Goal: Find contact information: Find contact information

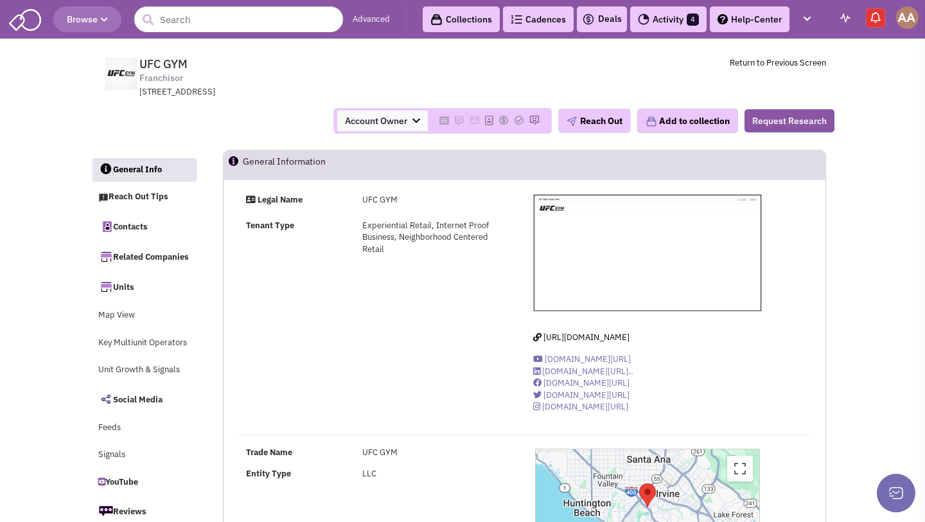
select select
click at [242, 24] on input "text" at bounding box center [238, 19] width 209 height 26
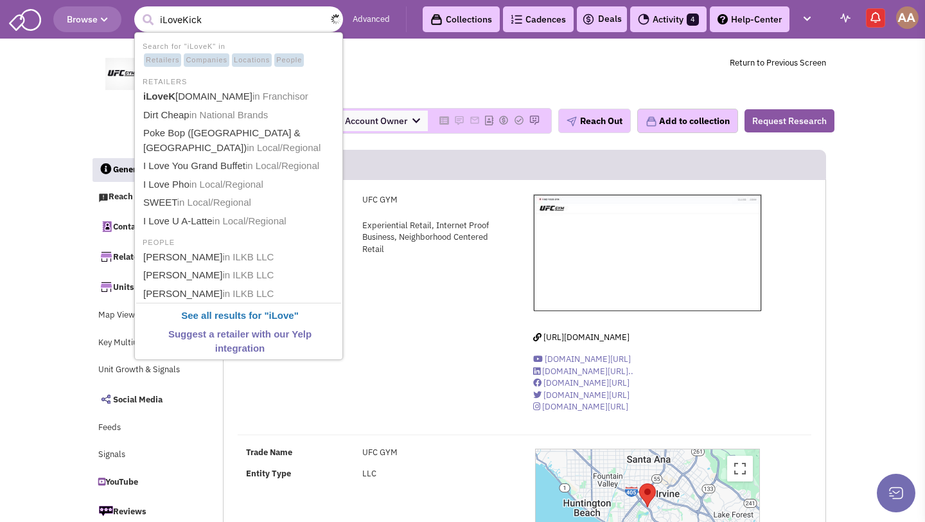
type input "iLoveKickb"
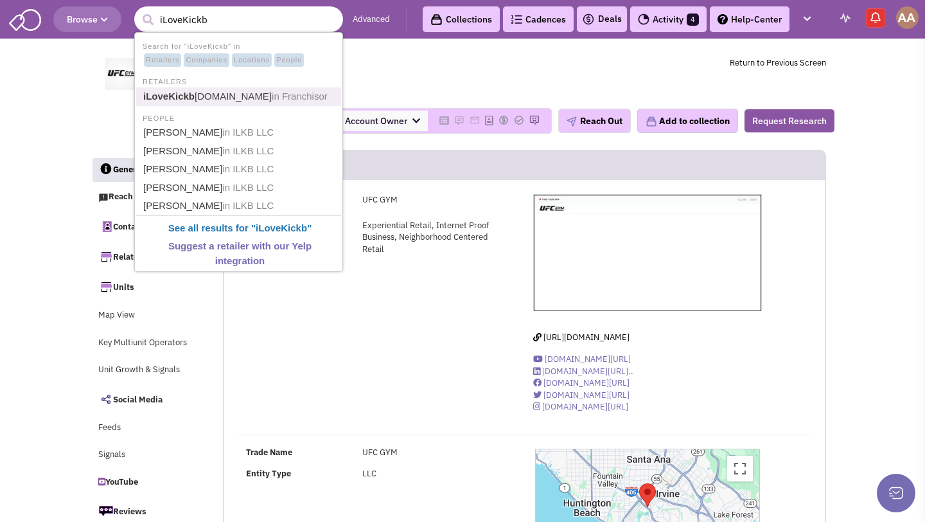
click at [272, 98] on span "in Franchisor" at bounding box center [300, 96] width 56 height 11
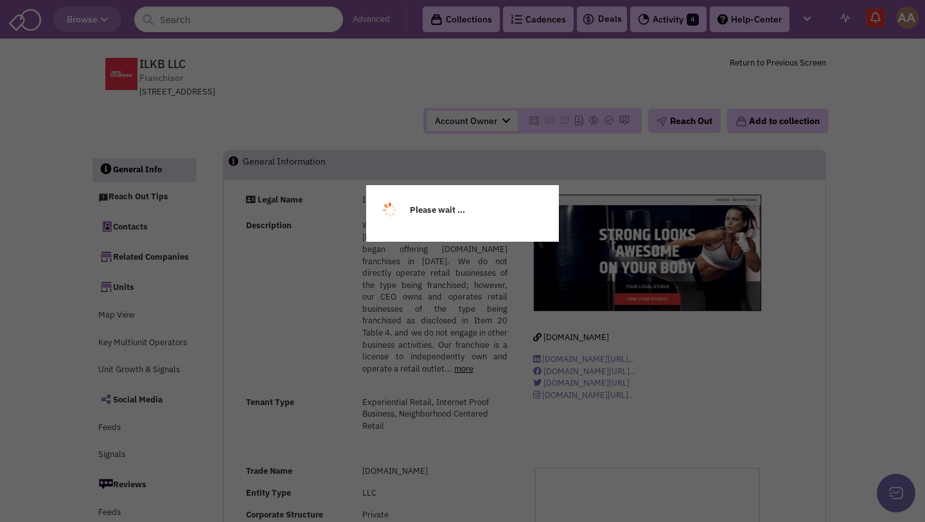
select select
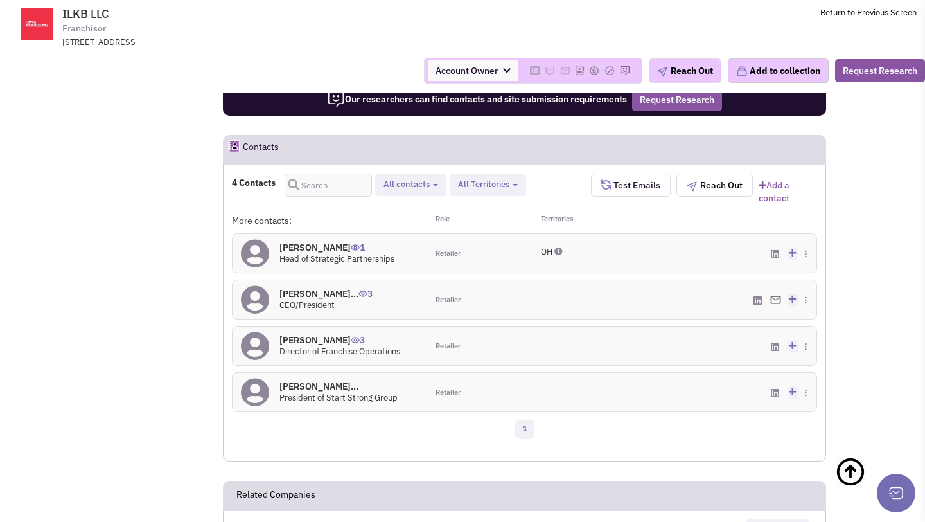
scroll to position [918, 0]
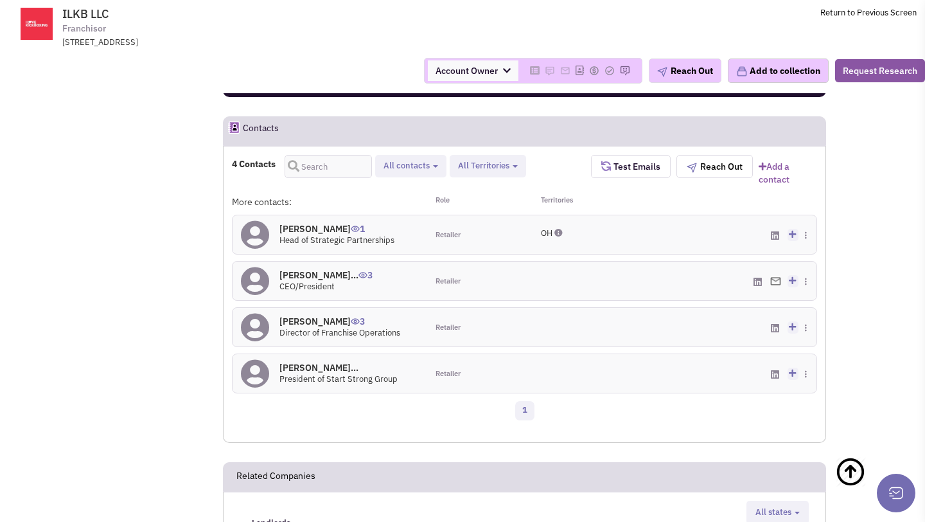
click at [310, 227] on h4 "Ryan Jacobs 1" at bounding box center [336, 229] width 115 height 12
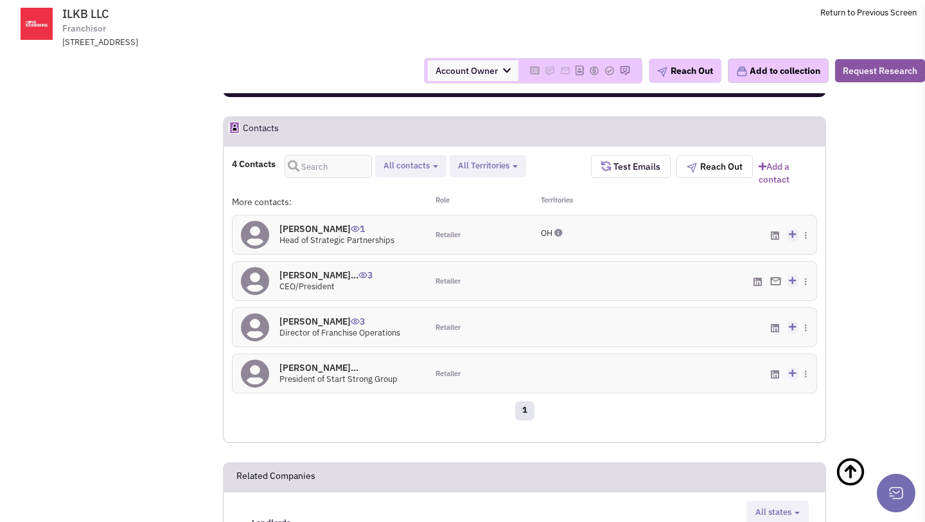
click at [316, 324] on h4 "Mr. Vinny Iuffredo 3" at bounding box center [339, 321] width 121 height 12
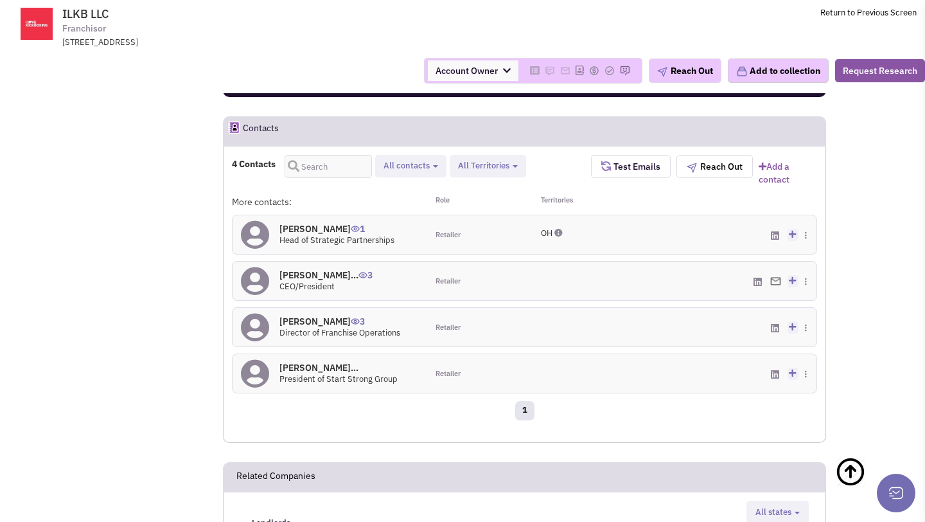
click at [317, 277] on h4 "Mr. Michael Parrel... 3" at bounding box center [325, 275] width 93 height 12
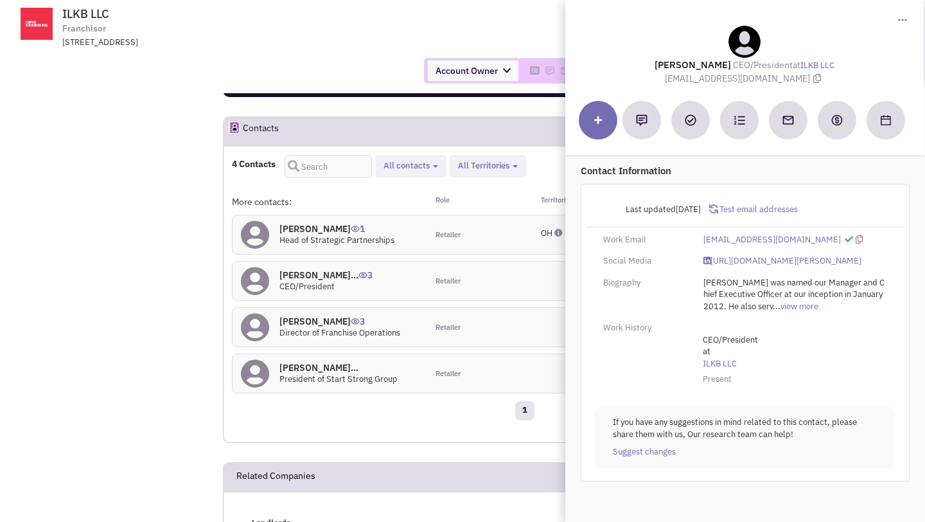
click at [371, 70] on div "Account Owner Account Owner Abe Arteaga Armando Delgado Cody Johnson Erik K. Fu…" at bounding box center [463, 71] width 942 height 26
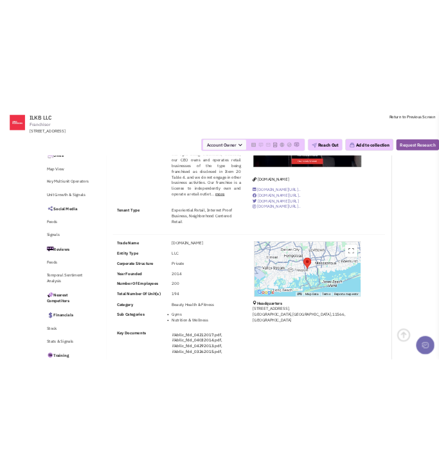
scroll to position [202, 0]
